Goal: Task Accomplishment & Management: Use online tool/utility

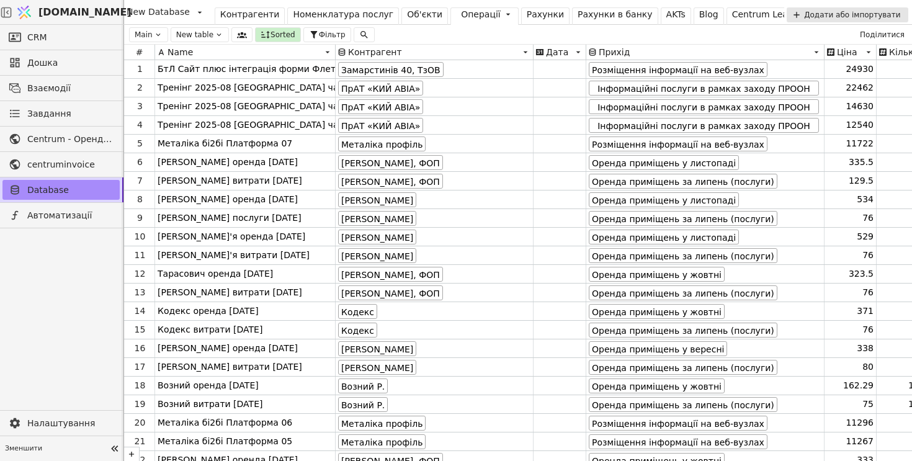
click at [468, 13] on div "Операції" at bounding box center [481, 14] width 40 height 13
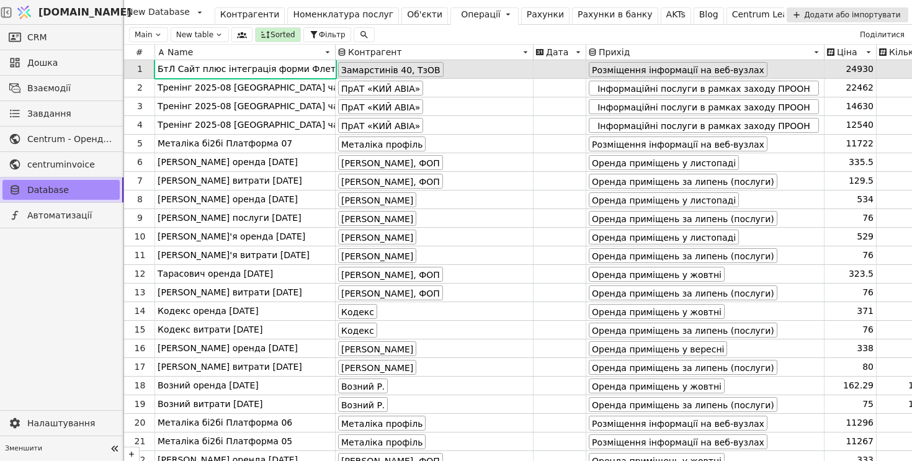
click at [462, 16] on html "[DOMAIN_NAME] New Database Контрагенти Номенклатура послуг Об'єкти Операції Рах…" at bounding box center [456, 230] width 912 height 461
click at [527, 16] on div "Рахунки" at bounding box center [545, 14] width 37 height 13
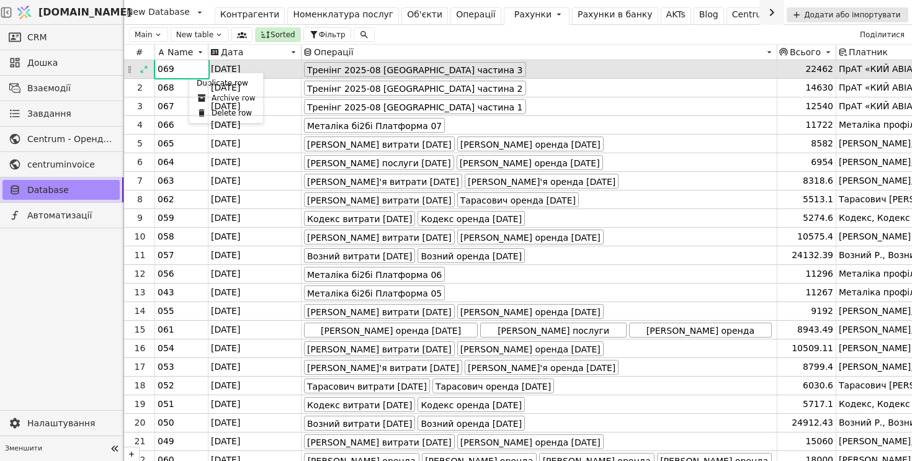
click at [197, 82] on div "Duplicate row" at bounding box center [226, 83] width 69 height 15
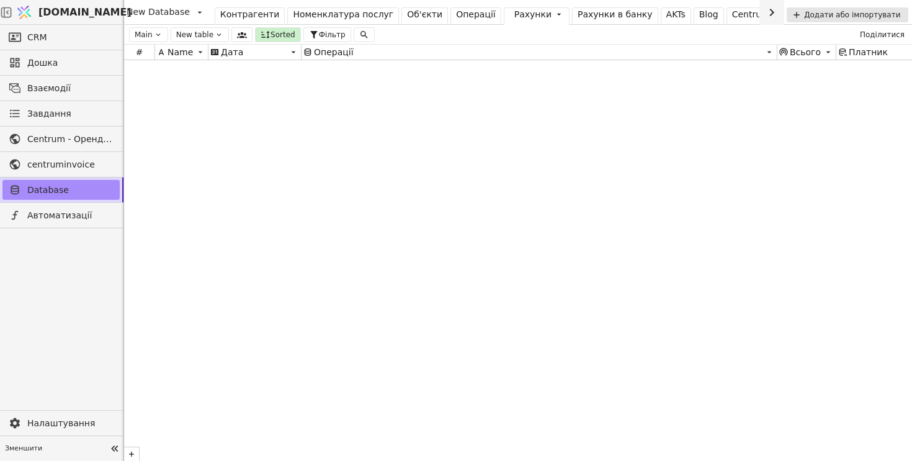
scroll to position [8577, 0]
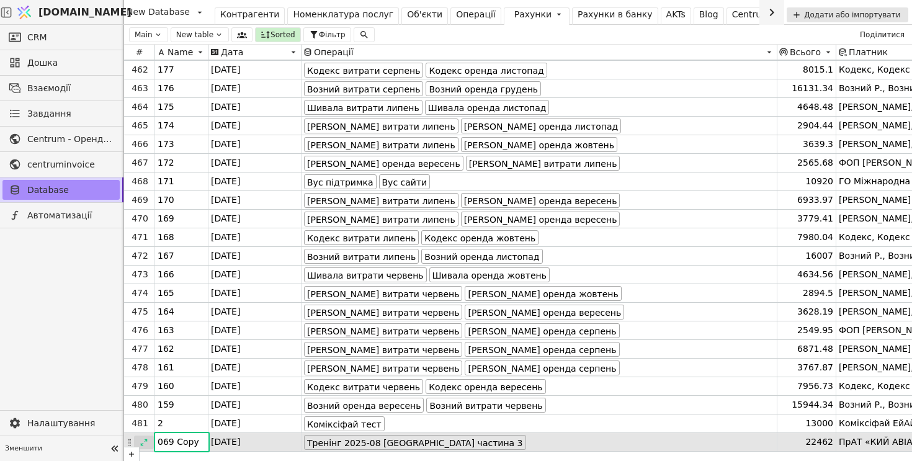
click at [144, 442] on icon at bounding box center [144, 442] width 9 height 9
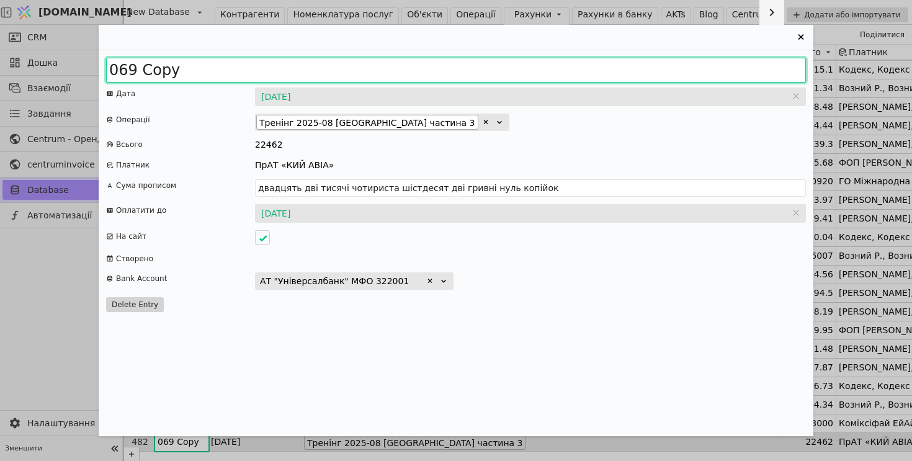
drag, startPoint x: 121, startPoint y: 68, endPoint x: 315, endPoint y: 65, distance: 194.1
click at [315, 65] on input "069 Copy" at bounding box center [456, 70] width 700 height 25
type input "070"
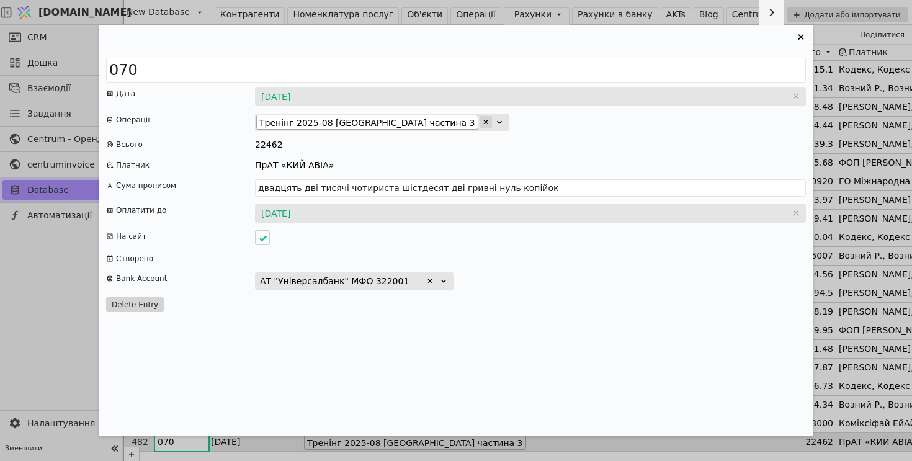
click at [482, 120] on icon "Entry Card" at bounding box center [485, 121] width 7 height 7
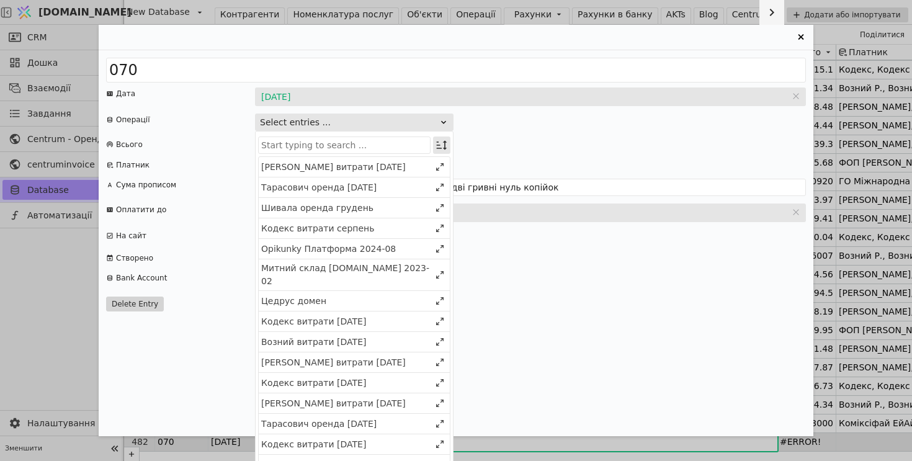
click at [437, 143] on icon "Entry Card" at bounding box center [441, 145] width 12 height 12
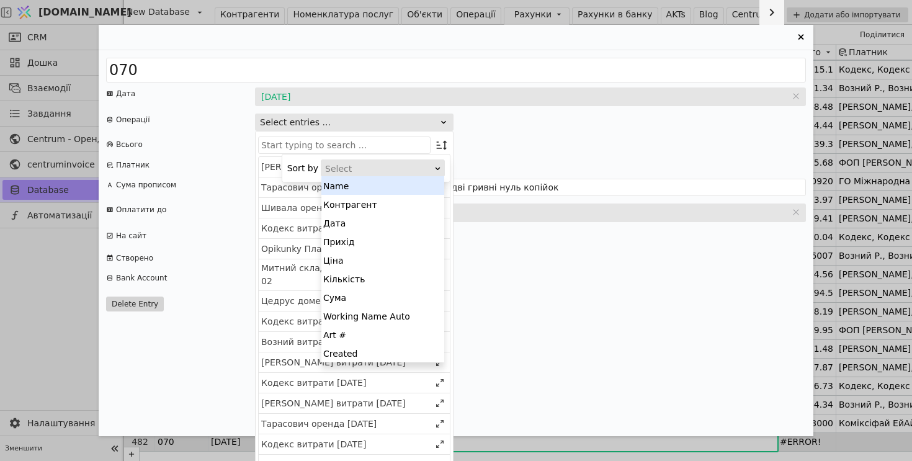
click at [427, 165] on div "Select" at bounding box center [378, 168] width 107 height 17
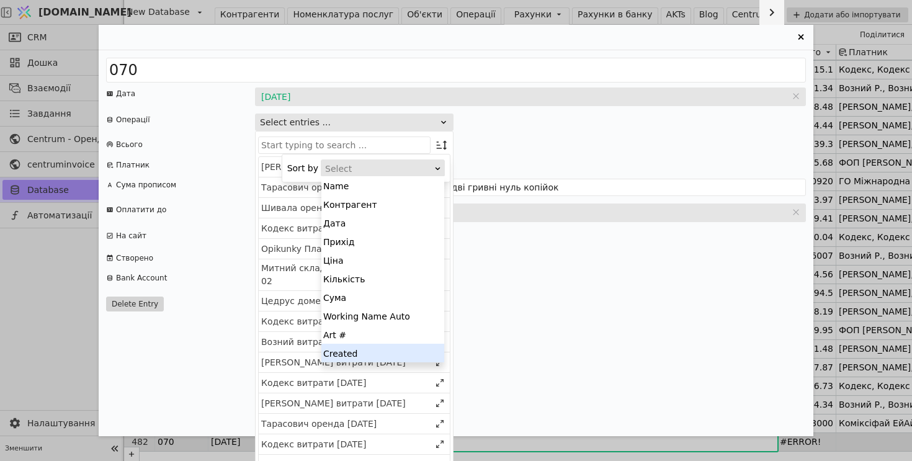
click at [397, 350] on div "Created" at bounding box center [382, 353] width 123 height 19
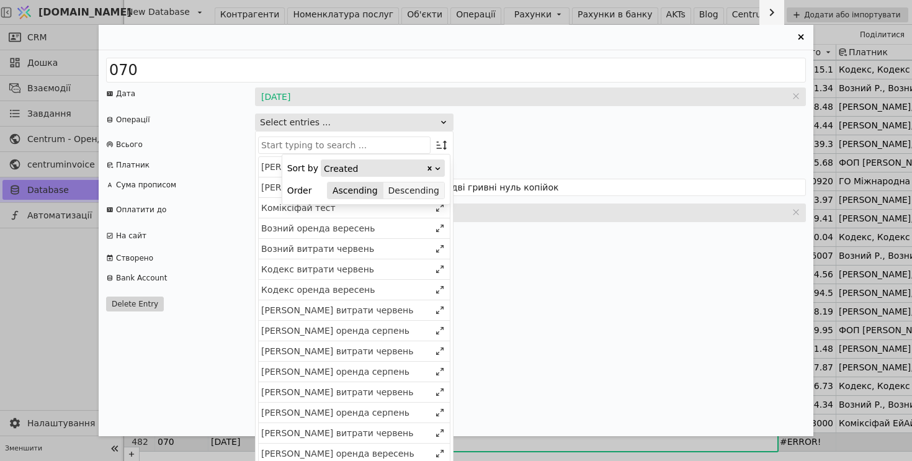
click at [422, 189] on button "Descending" at bounding box center [413, 190] width 61 height 17
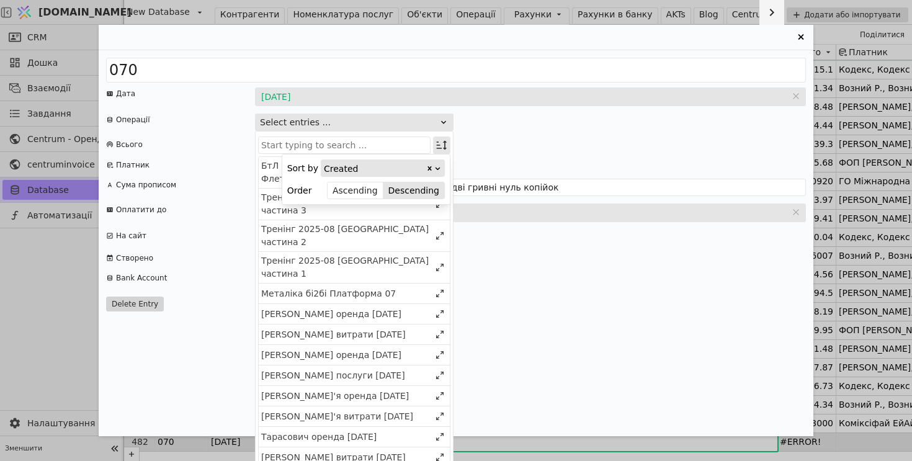
click at [440, 145] on icon "Entry Card" at bounding box center [441, 145] width 12 height 12
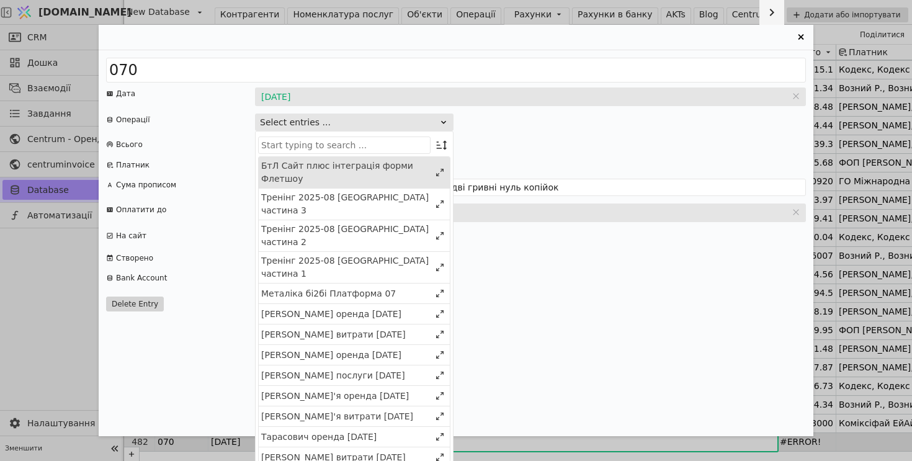
click at [367, 176] on div "БтЛ Сайт плюс інтеграція форми Флетшоу" at bounding box center [345, 172] width 169 height 26
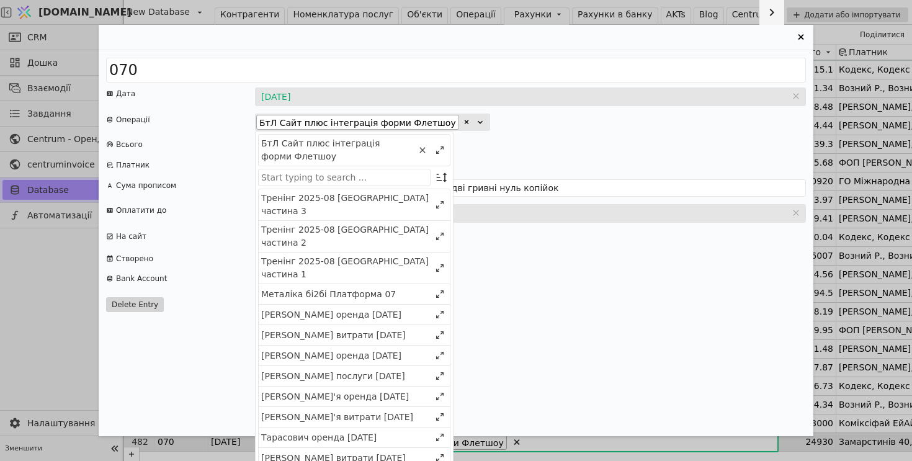
click at [569, 124] on div "БтЛ Сайт плюс інтеграція форми Флетшоу БтЛ Сайт плюс інтеграція форми Флетшоу Т…" at bounding box center [530, 121] width 551 height 17
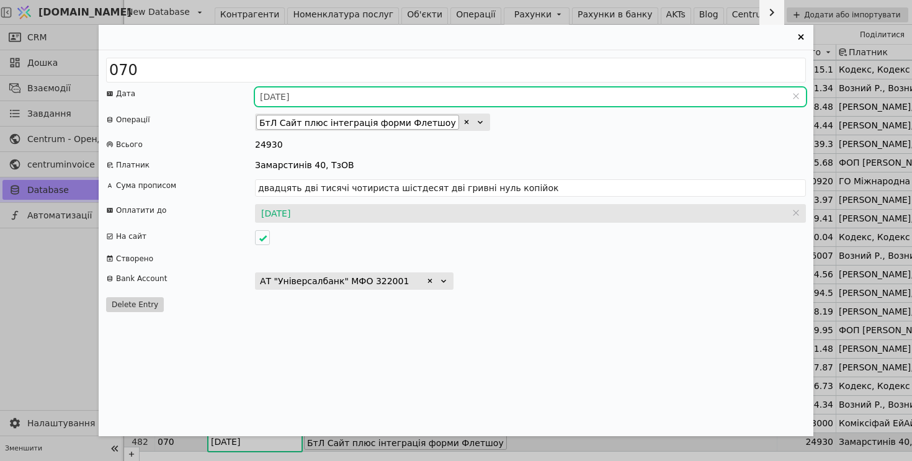
click at [282, 94] on input "[DATE]" at bounding box center [530, 96] width 551 height 19
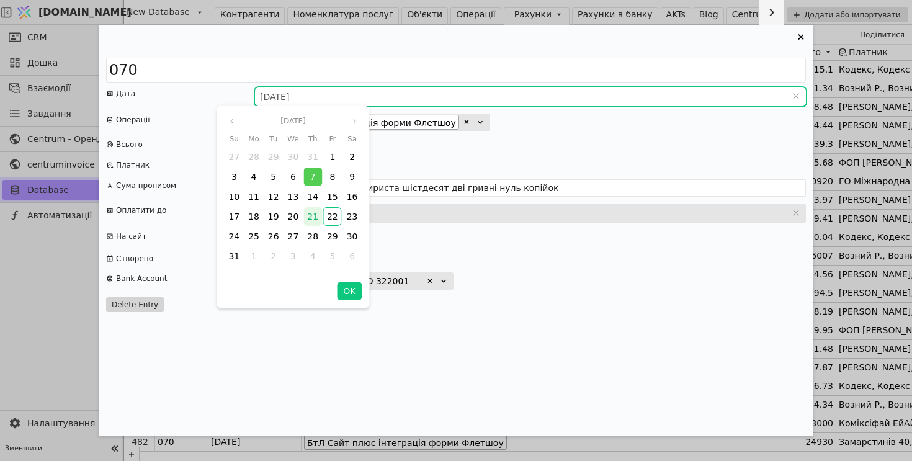
click at [317, 215] on span "21" at bounding box center [312, 216] width 11 height 10
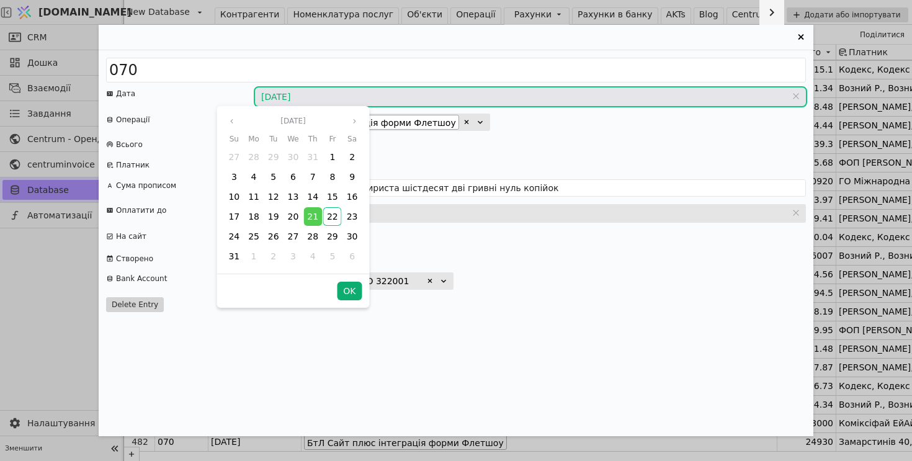
click at [352, 293] on button "OK" at bounding box center [349, 291] width 25 height 19
type input "[DATE]"
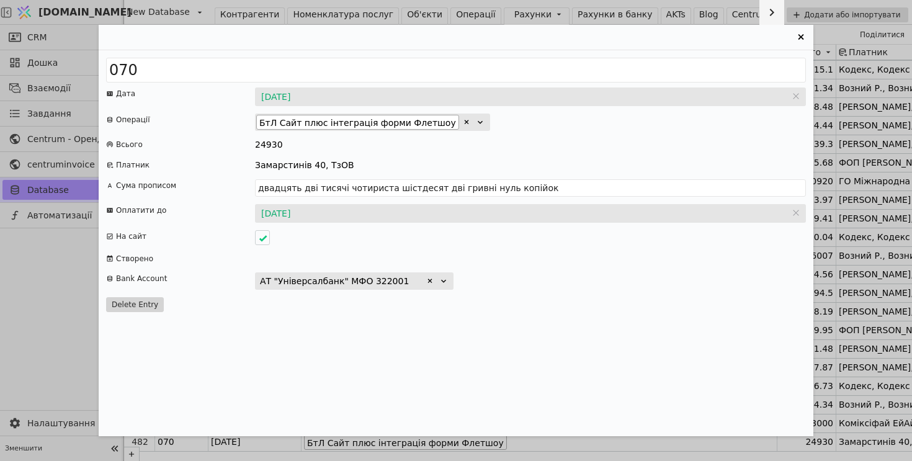
click at [285, 214] on input "[DATE]" at bounding box center [530, 213] width 551 height 19
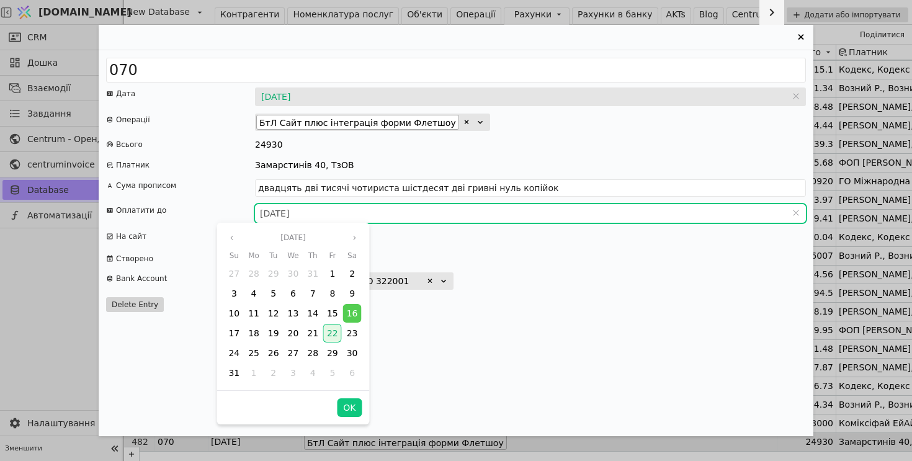
click at [333, 331] on span "22" at bounding box center [332, 333] width 11 height 10
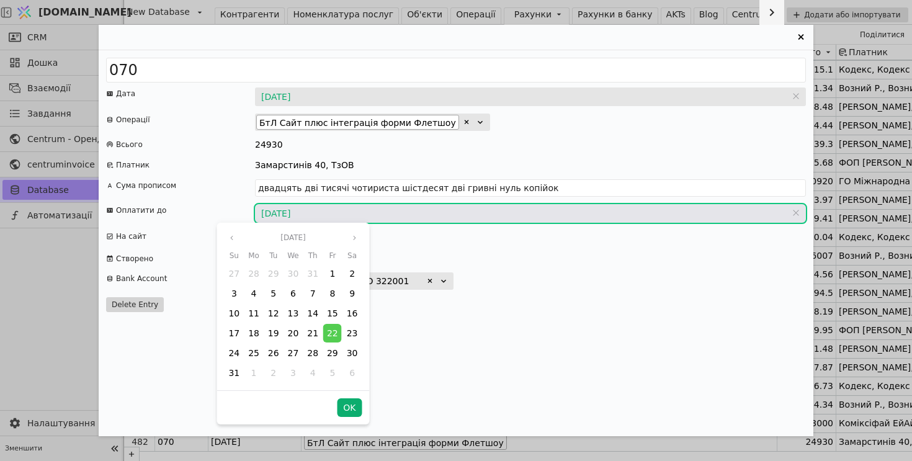
click at [349, 411] on button "OK" at bounding box center [349, 407] width 25 height 19
type input "[DATE]"
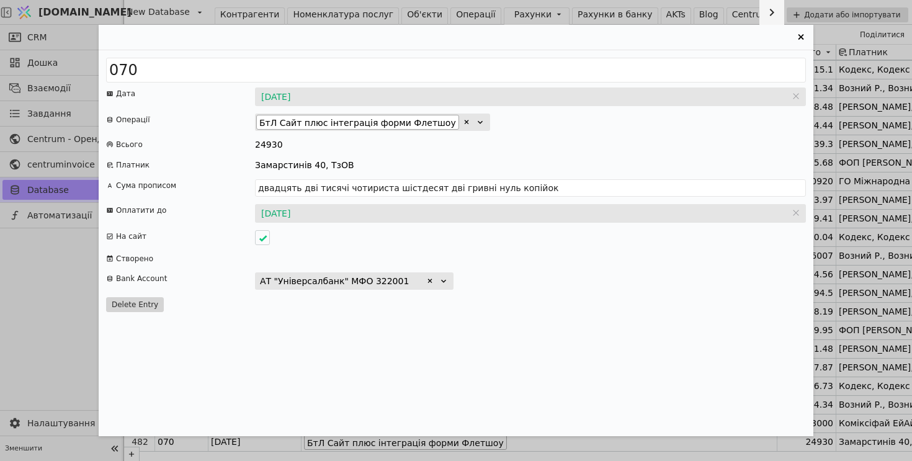
click at [799, 38] on icon "Entry Card" at bounding box center [801, 37] width 6 height 6
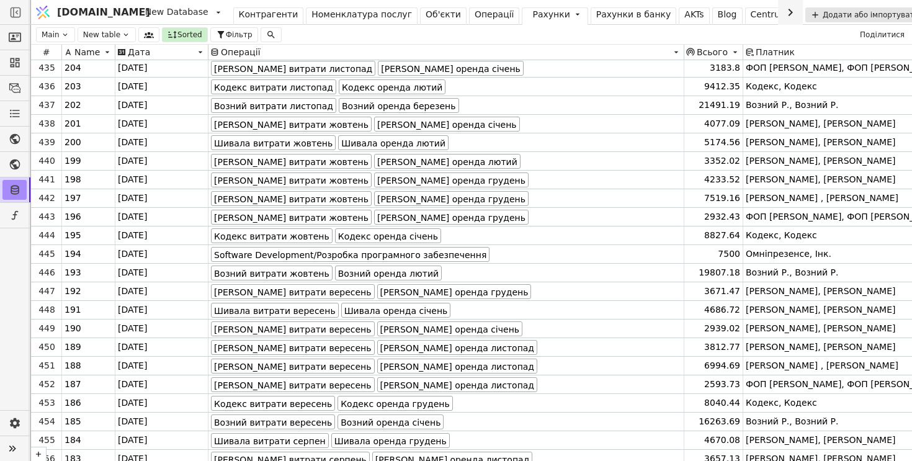
scroll to position [8052, 0]
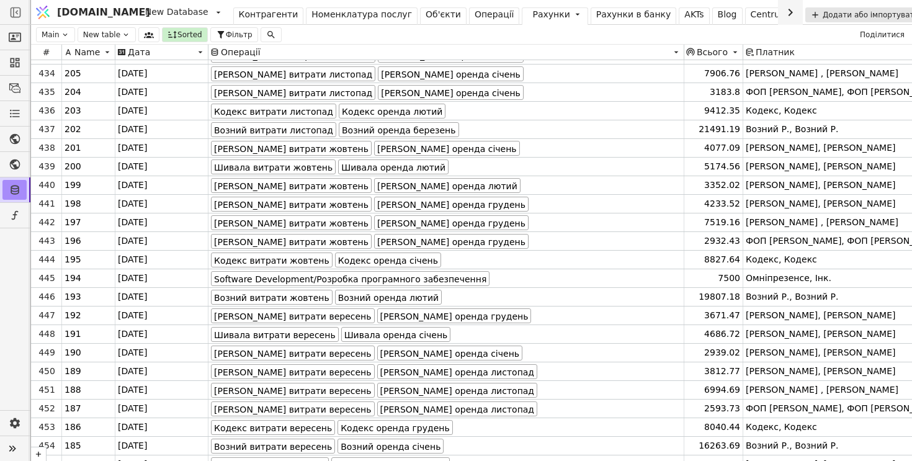
click at [474, 19] on div "Операції" at bounding box center [494, 14] width 40 height 13
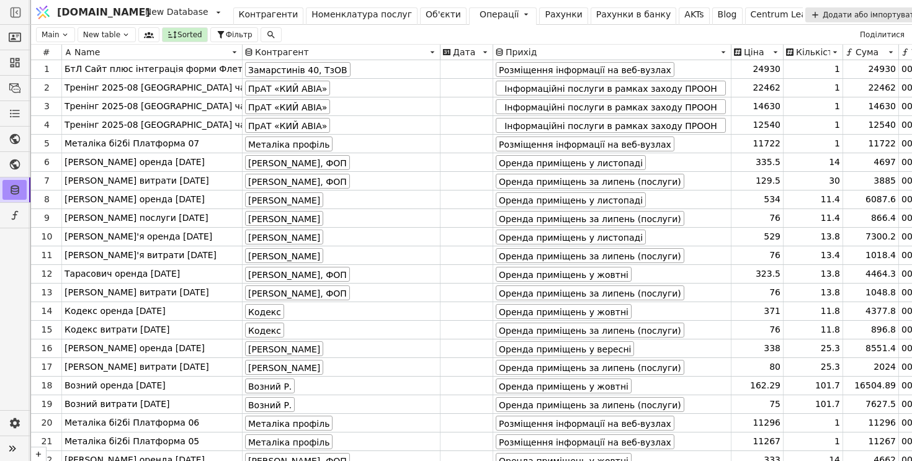
click at [545, 16] on div "Рахунки" at bounding box center [563, 14] width 37 height 13
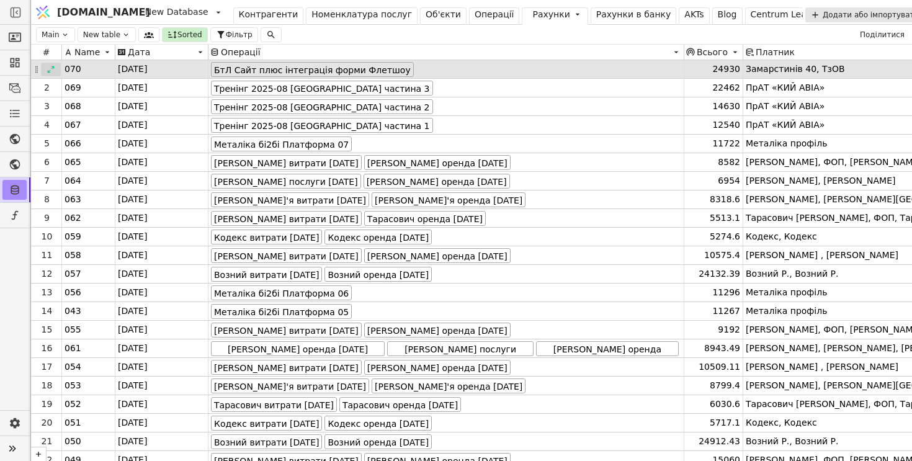
click at [44, 71] on div at bounding box center [51, 70] width 20 height 14
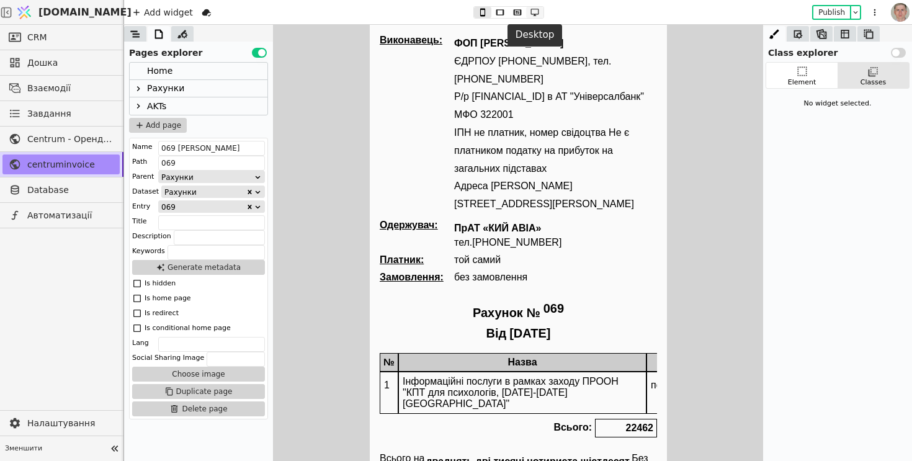
click at [535, 9] on icon at bounding box center [535, 12] width 8 height 7
click at [515, 13] on icon at bounding box center [518, 12] width 8 height 6
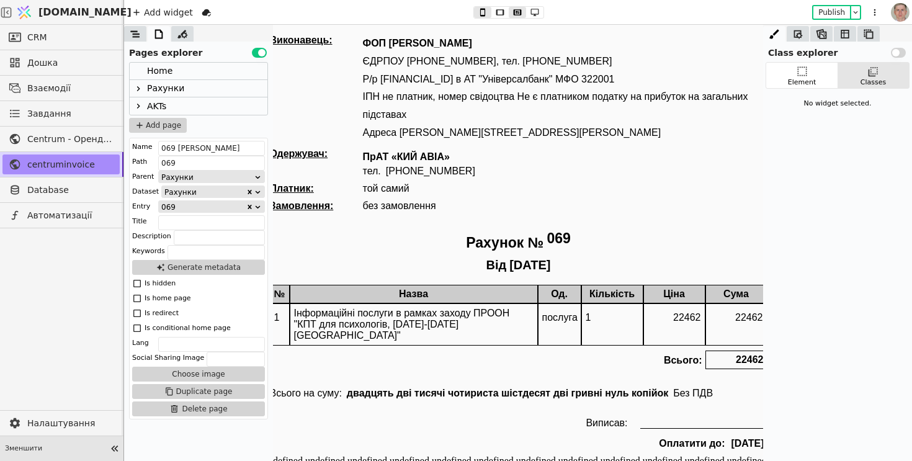
drag, startPoint x: 114, startPoint y: 450, endPoint x: 30, endPoint y: 344, distance: 135.1
click at [114, 450] on icon at bounding box center [114, 448] width 17 height 17
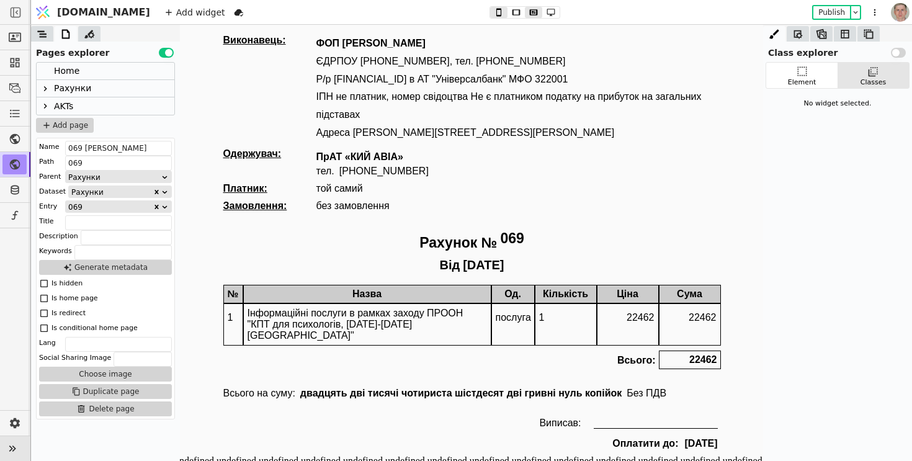
click at [44, 87] on icon at bounding box center [45, 88] width 3 height 5
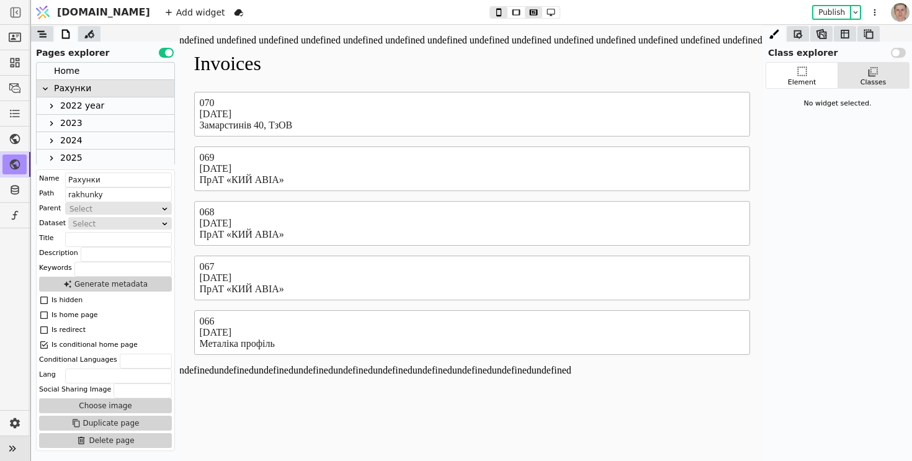
scroll to position [298, 0]
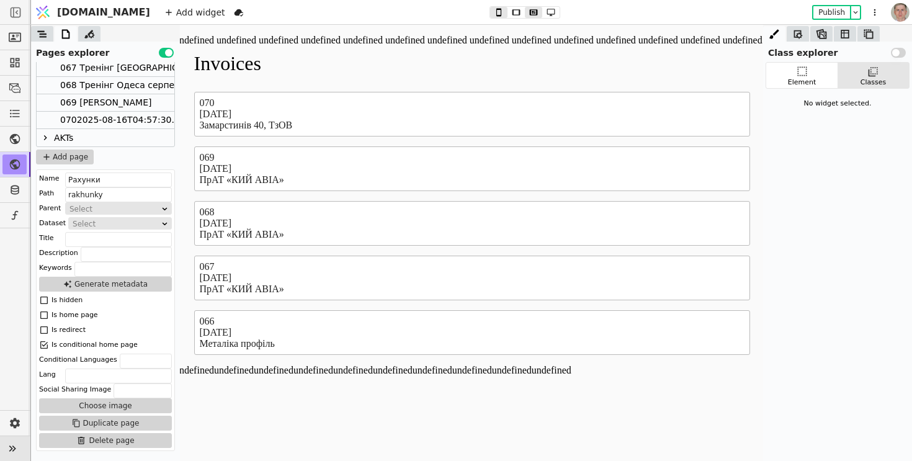
click at [102, 120] on div "0702025-08-16T04:57:30.000Z" at bounding box center [128, 120] width 136 height 17
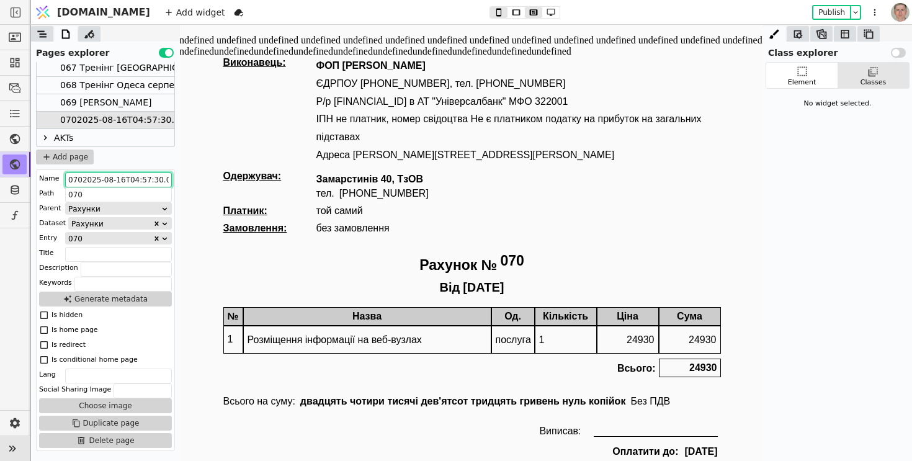
drag, startPoint x: 247, startPoint y: 203, endPoint x: 425, endPoint y: 177, distance: 180.0
drag, startPoint x: 246, startPoint y: 202, endPoint x: 269, endPoint y: 189, distance: 26.4
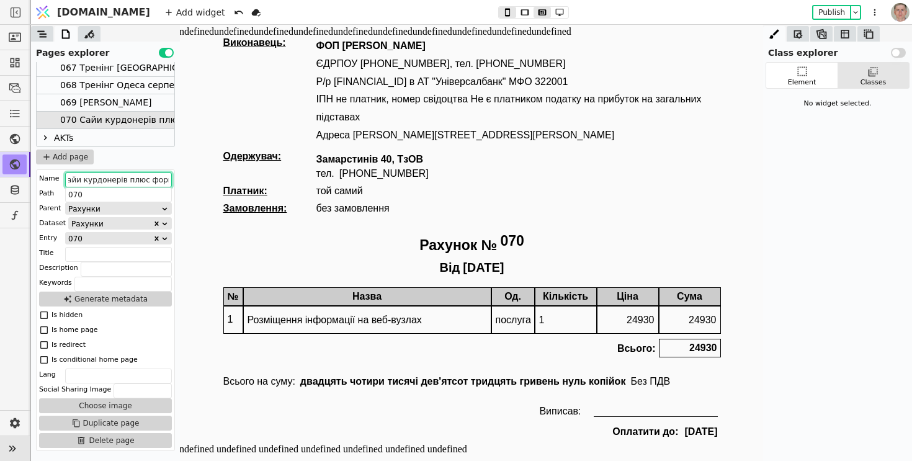
scroll to position [20, 0]
type input "070 Сайи курдонерів плюс форма"
